Goal: Transaction & Acquisition: Subscribe to service/newsletter

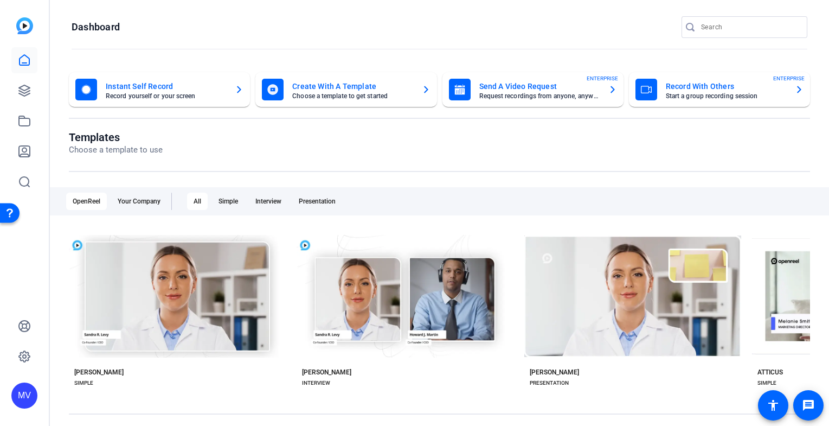
click at [712, 81] on mat-card-title "Record With Others" at bounding box center [726, 86] width 120 height 13
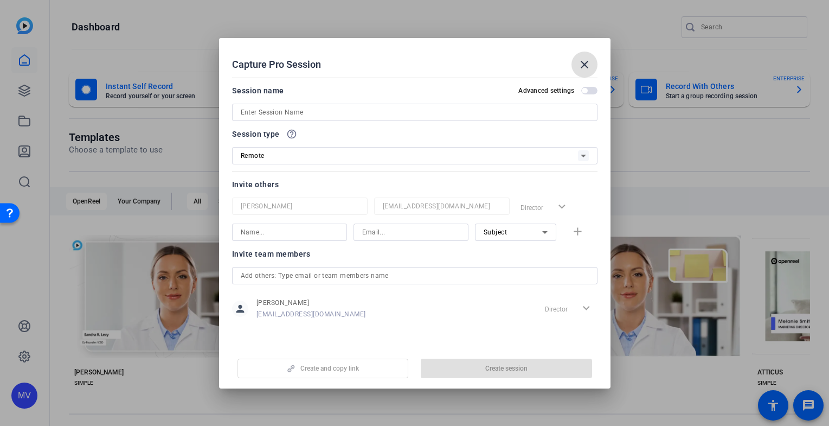
click at [587, 55] on span at bounding box center [584, 65] width 26 height 26
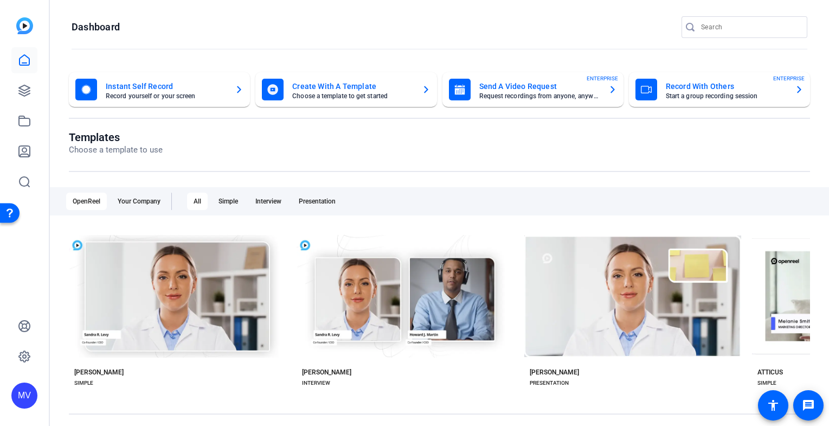
click at [26, 403] on div "MV" at bounding box center [24, 395] width 26 height 26
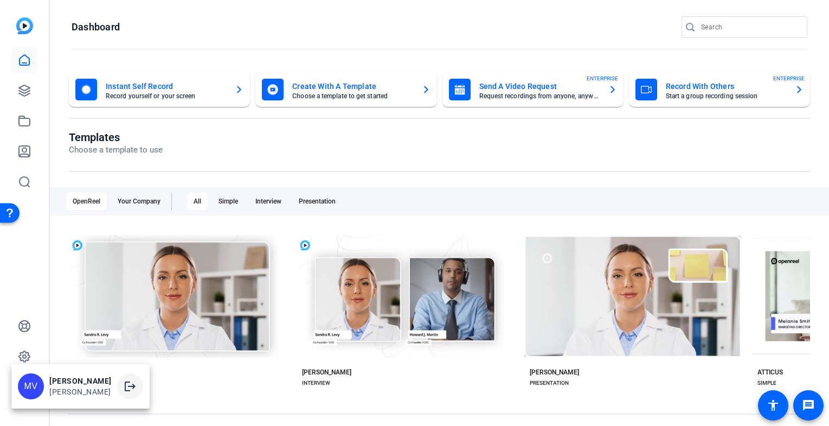
click at [117, 386] on span at bounding box center [130, 386] width 26 height 26
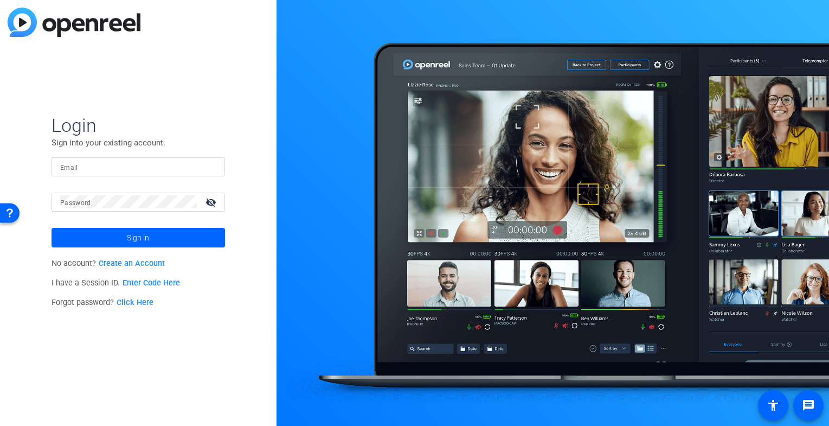
click at [124, 261] on link "Create an Account" at bounding box center [132, 263] width 66 height 9
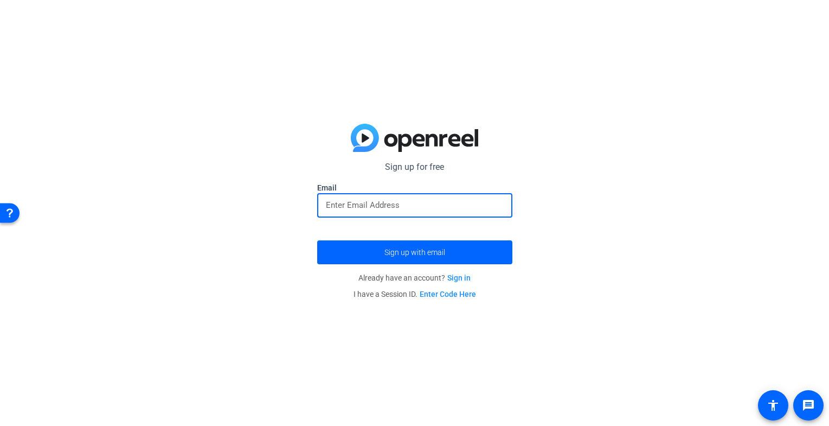
click at [356, 211] on input "email" at bounding box center [415, 204] width 178 height 13
type input "mstetson@mashable.com"
click at [371, 253] on span "submit" at bounding box center [414, 252] width 195 height 26
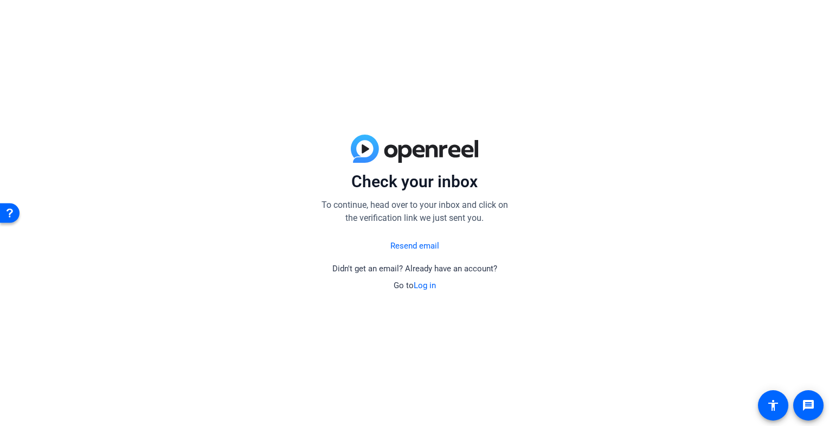
click at [477, 93] on div "Check your inbox To continue, head over to your inbox and click on the verifica…" at bounding box center [414, 213] width 829 height 426
click at [134, 76] on div "Check your inbox To continue, head over to your inbox and click on the verifica…" at bounding box center [414, 213] width 829 height 426
click at [399, 147] on img at bounding box center [414, 148] width 127 height 28
click at [809, 400] on mat-icon "message" at bounding box center [808, 405] width 13 height 13
